Goal: Task Accomplishment & Management: Manage account settings

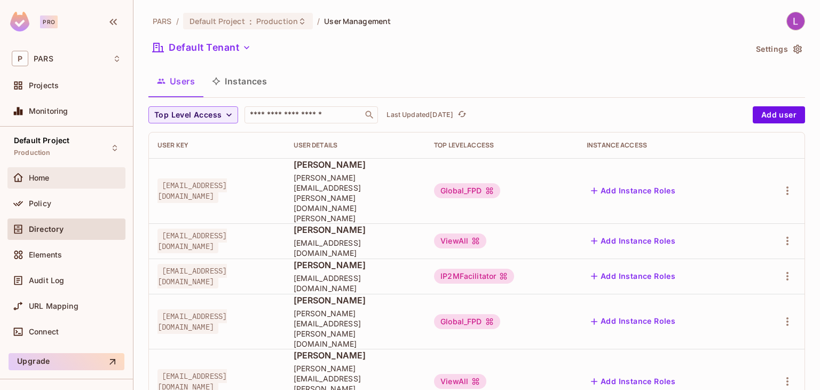
click at [75, 178] on div "Home" at bounding box center [75, 177] width 92 height 9
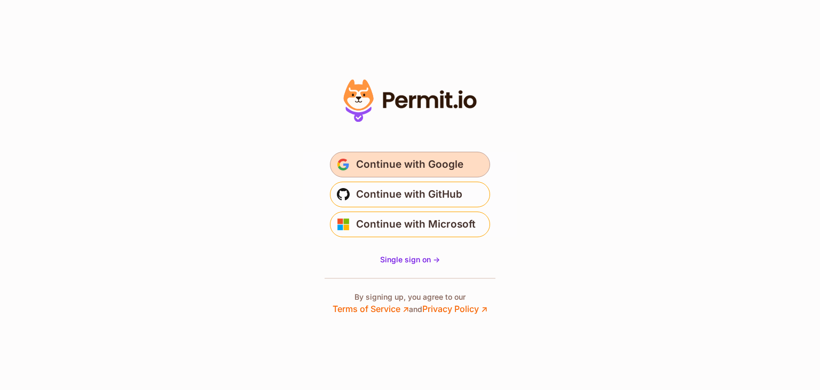
click at [404, 168] on span "Continue with Google" at bounding box center [409, 164] width 107 height 17
